Goal: Task Accomplishment & Management: Manage account settings

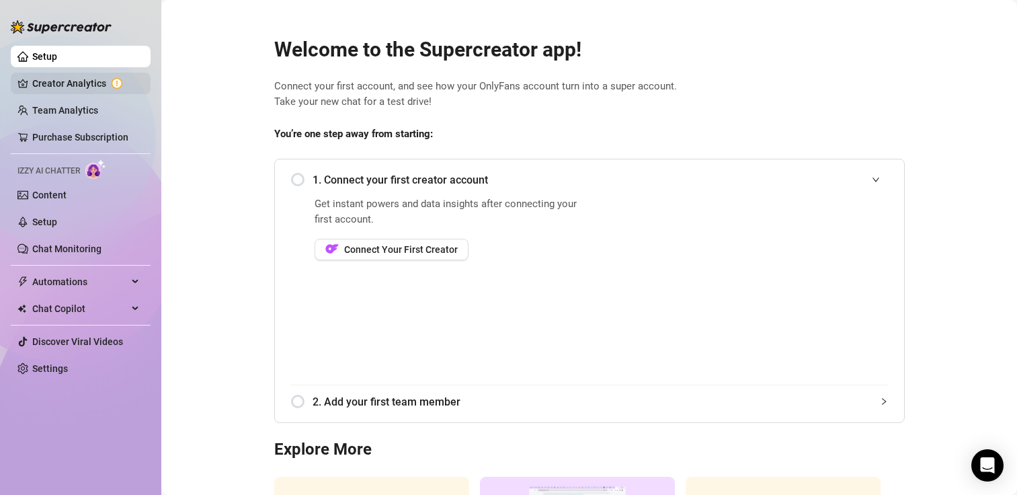
click at [85, 77] on link "Creator Analytics" at bounding box center [86, 84] width 108 height 22
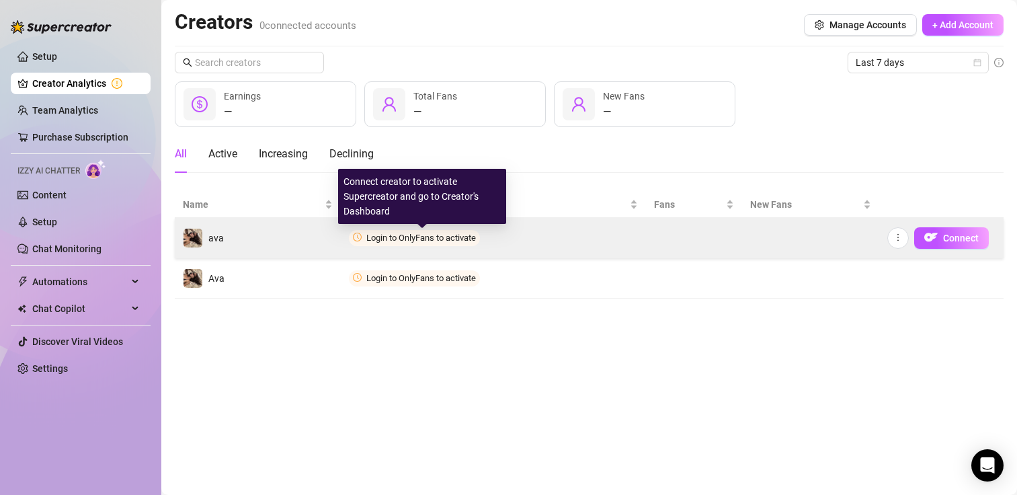
click at [431, 239] on span "Login to OnlyFans to activate" at bounding box center [421, 238] width 110 height 10
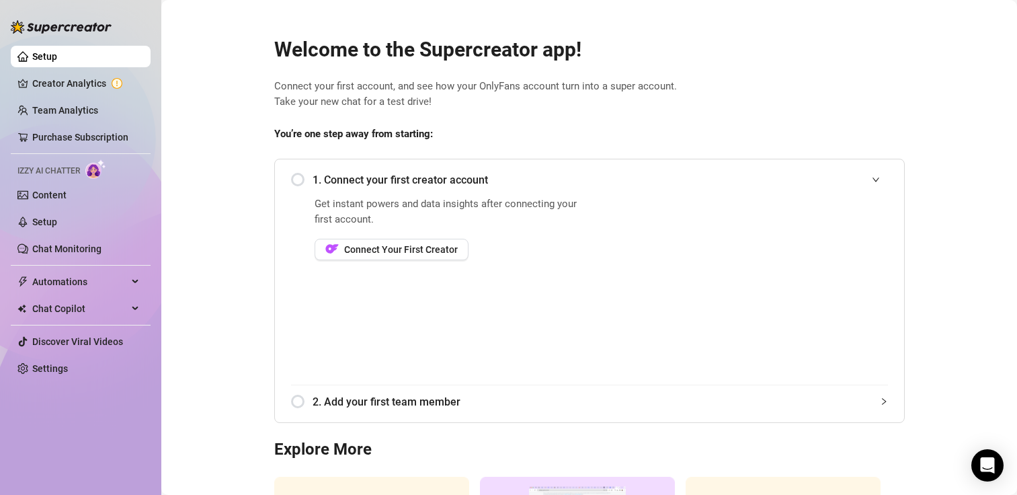
click at [582, 65] on div "Welcome to the Supercreator app! Connect your first account, and see how your O…" at bounding box center [589, 319] width 652 height 598
click at [423, 177] on span "1. Connect your first creator account" at bounding box center [599, 179] width 575 height 17
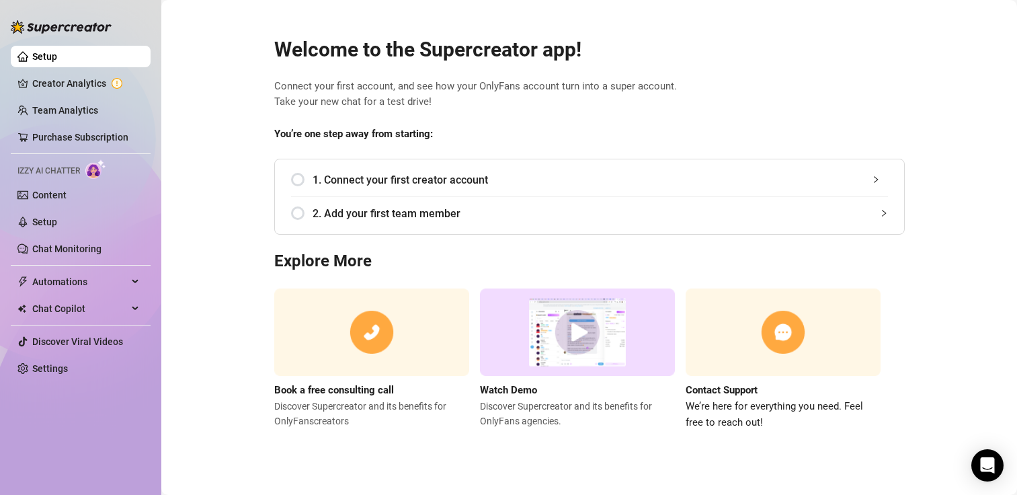
click at [422, 183] on span "1. Connect your first creator account" at bounding box center [599, 179] width 575 height 17
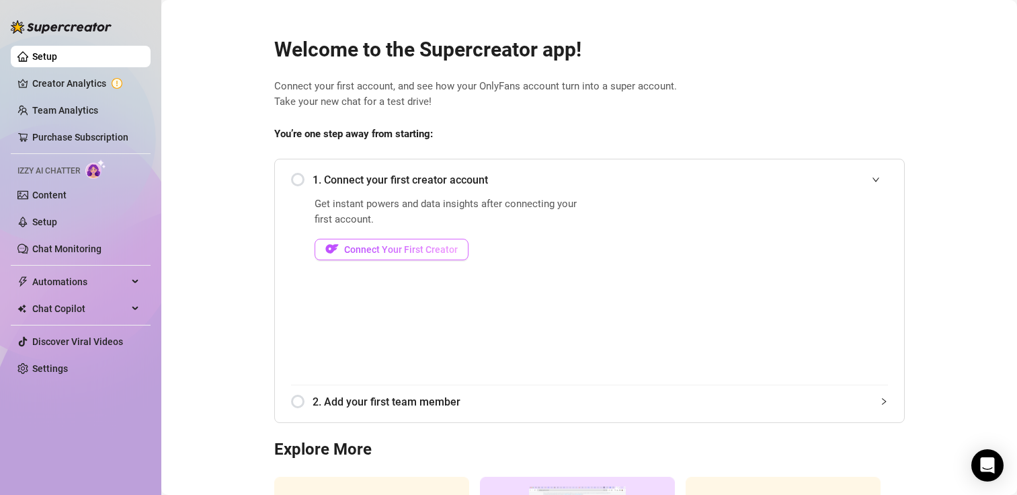
click at [413, 247] on span "Connect Your First Creator" at bounding box center [401, 249] width 114 height 11
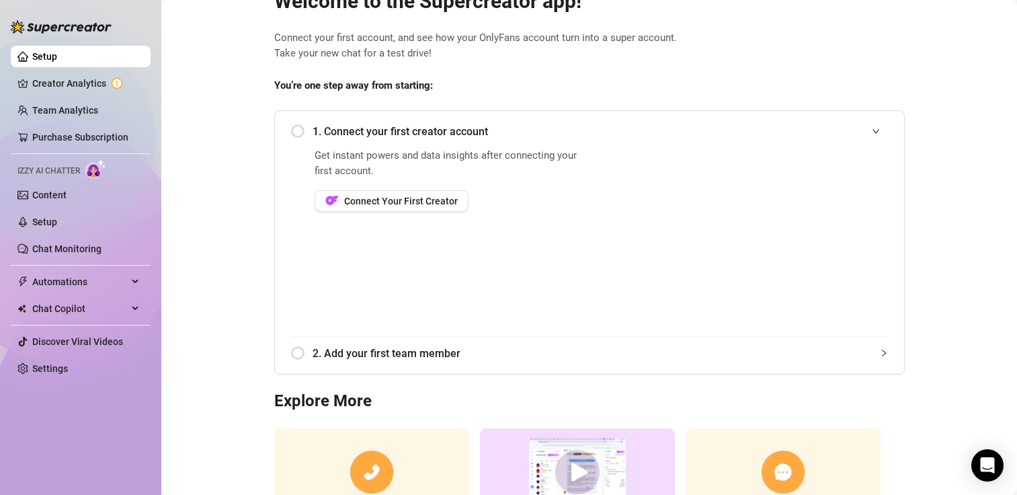
scroll to position [43, 0]
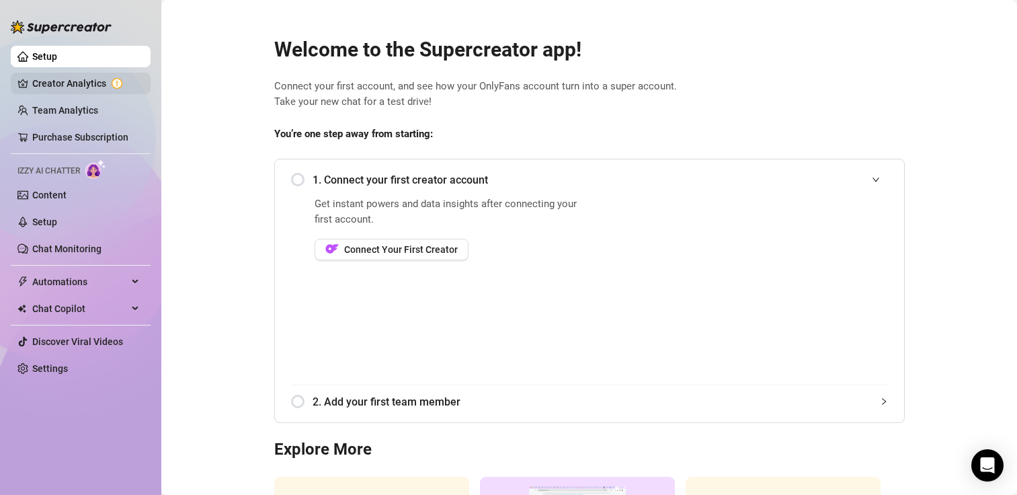
click at [84, 87] on link "Creator Analytics" at bounding box center [86, 84] width 108 height 22
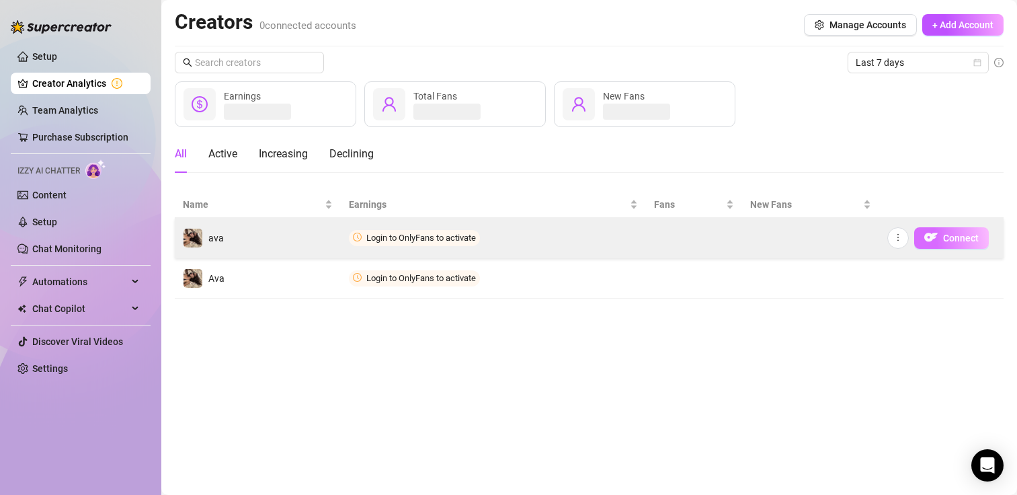
click at [924, 246] on span "button" at bounding box center [930, 237] width 13 height 17
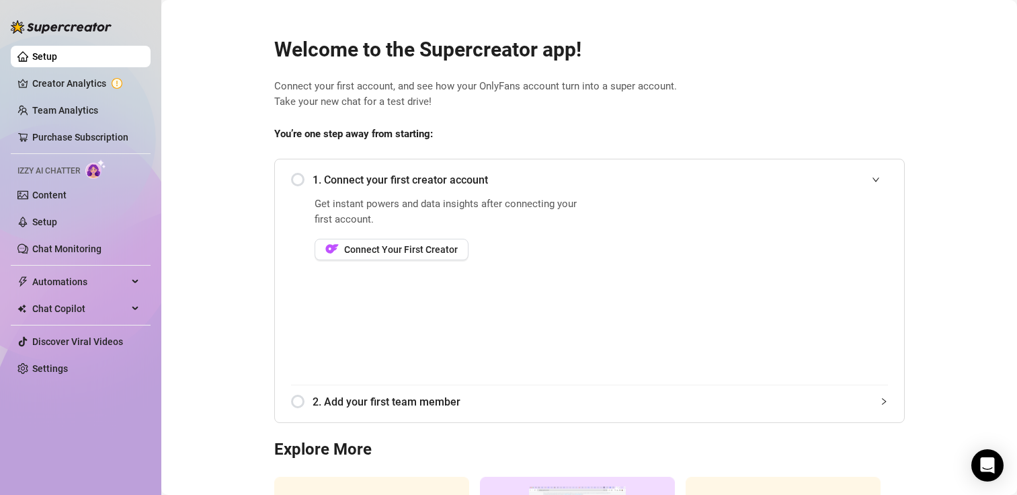
click at [291, 175] on div "1. Connect your first creator account" at bounding box center [589, 179] width 597 height 33
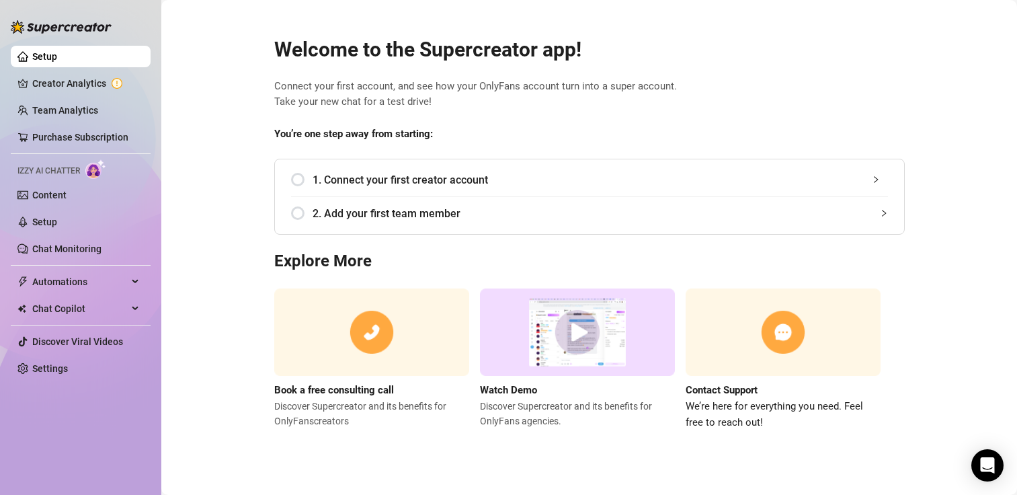
click at [330, 178] on span "1. Connect your first creator account" at bounding box center [599, 179] width 575 height 17
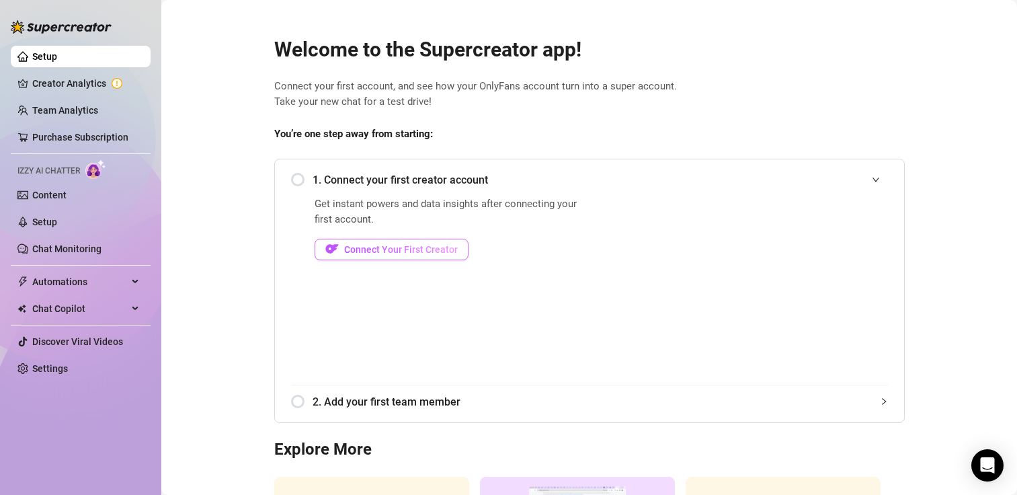
click at [417, 252] on span "Connect Your First Creator" at bounding box center [401, 249] width 114 height 11
click at [405, 250] on span "Connect Your First Creator" at bounding box center [401, 249] width 114 height 11
click at [548, 335] on div "Get instant powers and data insights after connecting your first account. Conne…" at bounding box center [449, 290] width 271 height 188
click at [59, 179] on div "Izzy AI Chatter" at bounding box center [81, 168] width 140 height 19
click at [65, 196] on link "Content" at bounding box center [49, 194] width 34 height 11
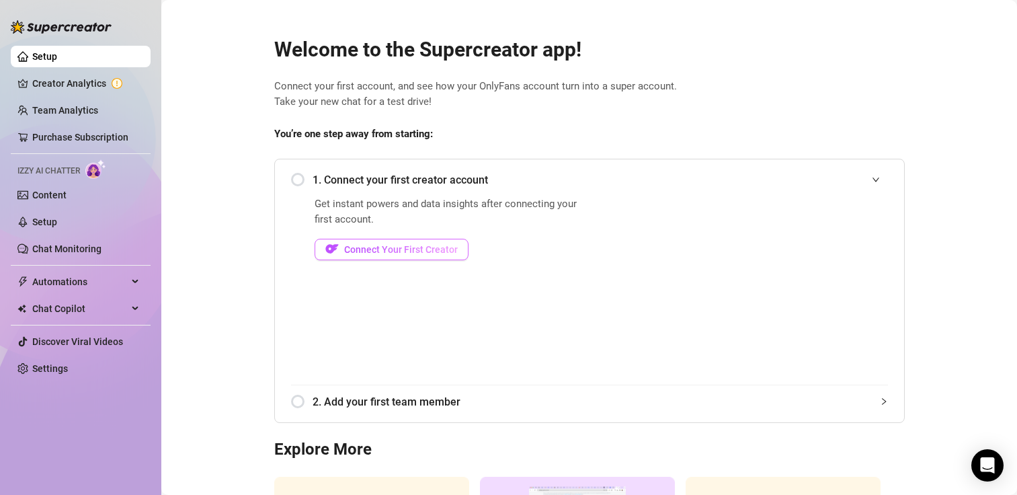
click at [409, 240] on button "Connect Your First Creator" at bounding box center [391, 250] width 154 height 22
click at [389, 251] on span "Connect Your First Creator" at bounding box center [401, 249] width 114 height 11
